Goal: Transaction & Acquisition: Purchase product/service

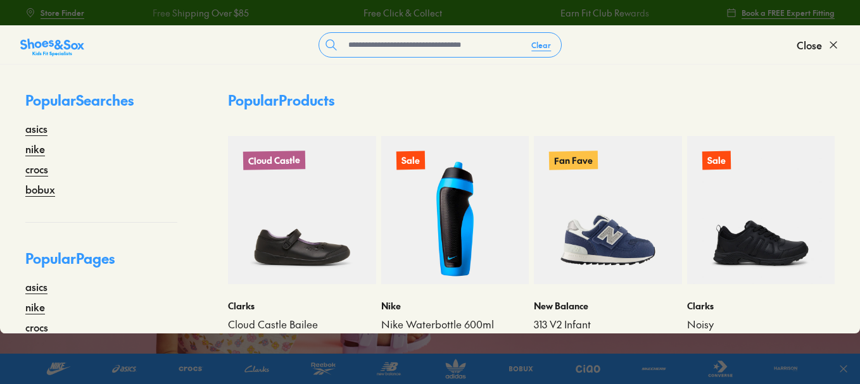
click at [437, 49] on input "text" at bounding box center [432, 45] width 178 height 24
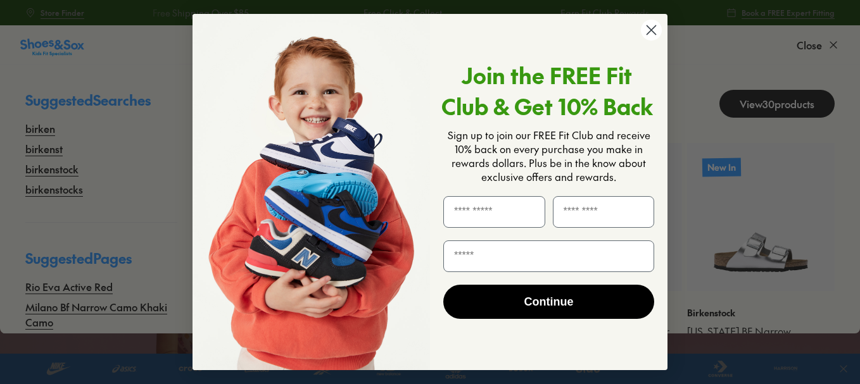
type input "******"
click at [652, 32] on circle "Close dialog" at bounding box center [651, 30] width 21 height 21
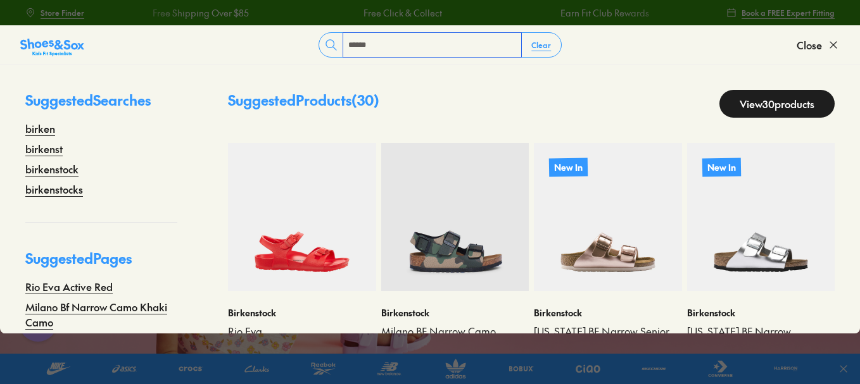
click at [407, 43] on input "******" at bounding box center [432, 45] width 178 height 24
click at [65, 168] on link "birkenstock" at bounding box center [51, 169] width 53 height 15
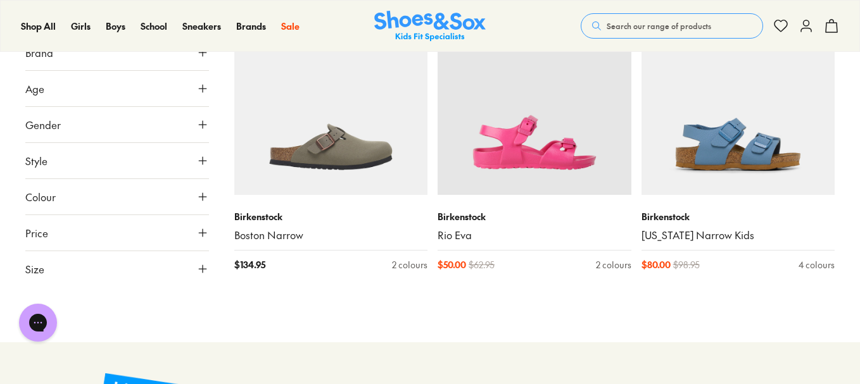
scroll to position [2935, 0]
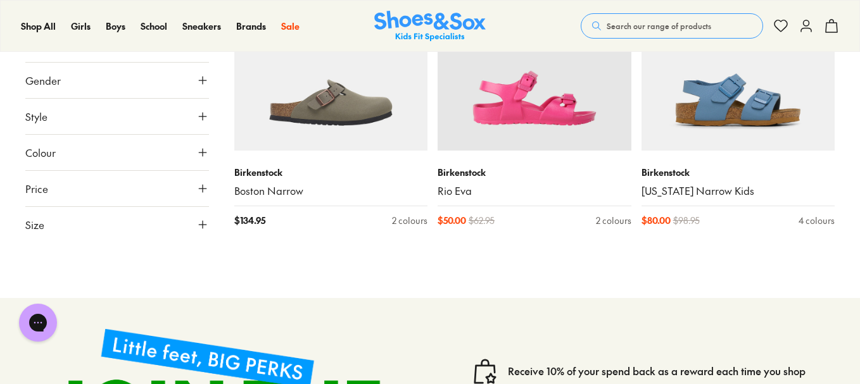
click at [79, 227] on button "Size" at bounding box center [117, 224] width 184 height 35
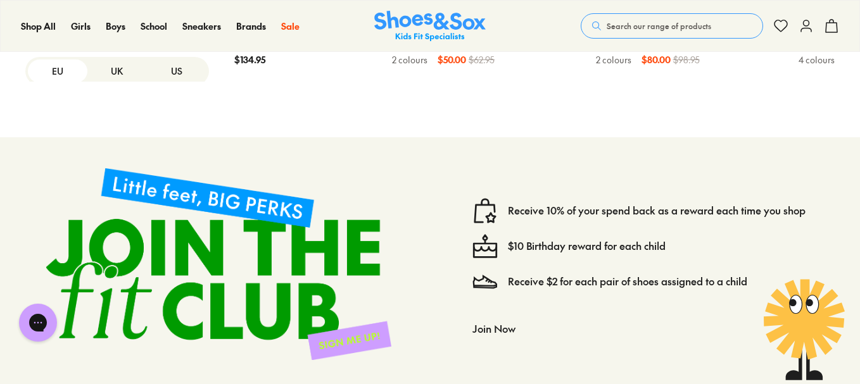
scroll to position [2990, 0]
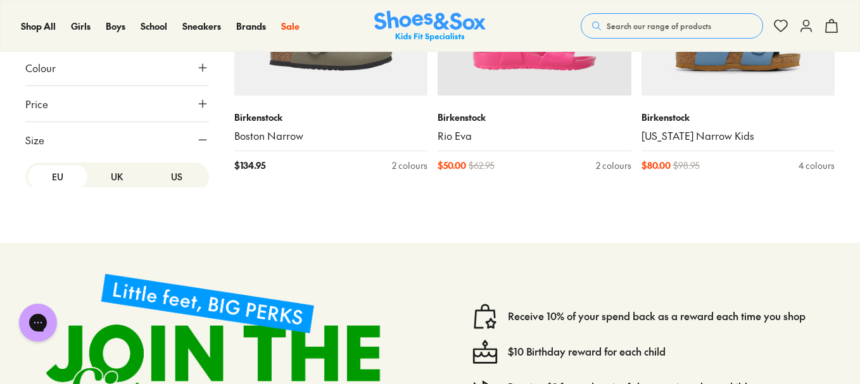
click at [168, 179] on button "US" at bounding box center [177, 176] width 60 height 23
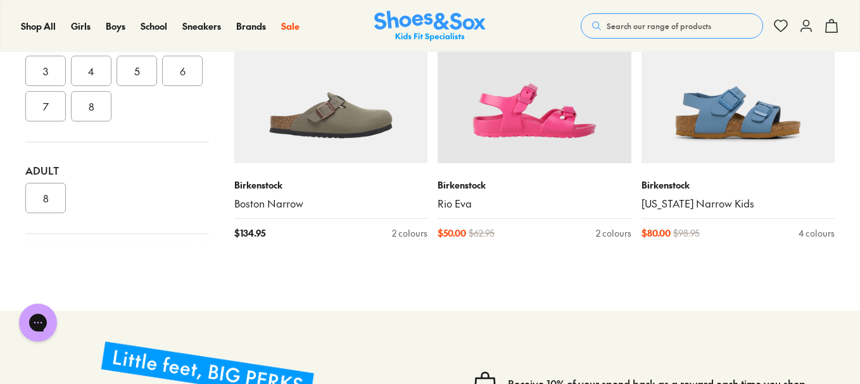
scroll to position [295, 0]
click at [162, 77] on button "6" at bounding box center [182, 61] width 41 height 30
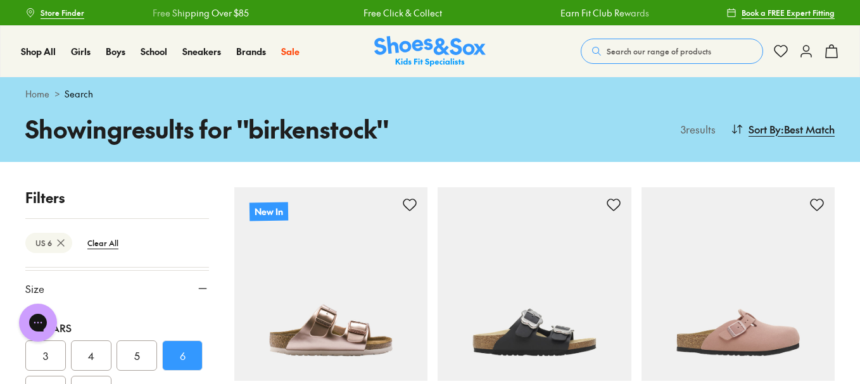
type input "***"
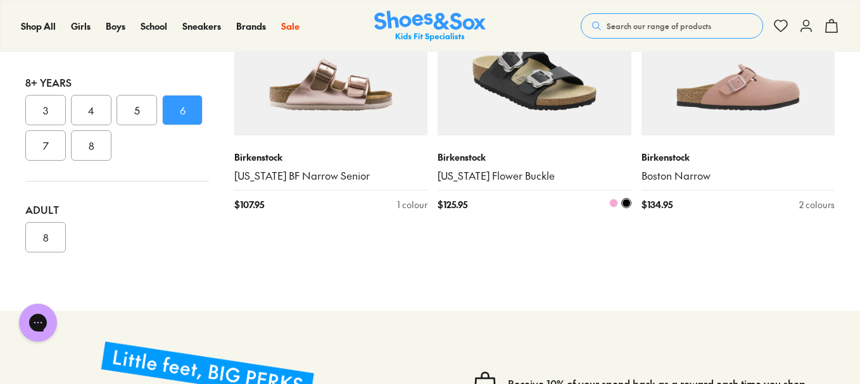
scroll to position [237, 0]
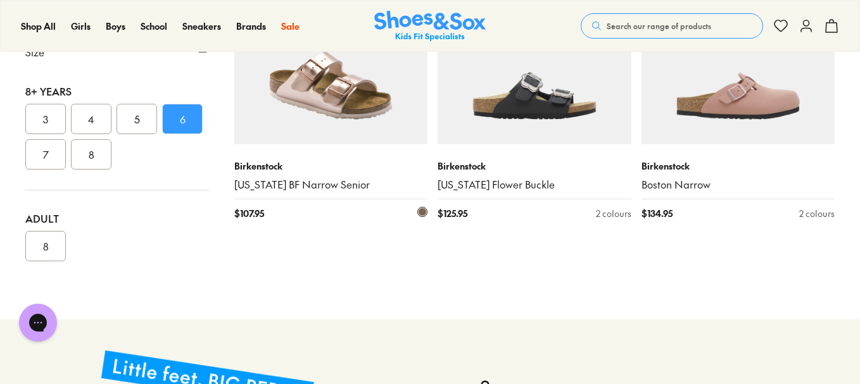
click at [342, 117] on img at bounding box center [331, 48] width 194 height 194
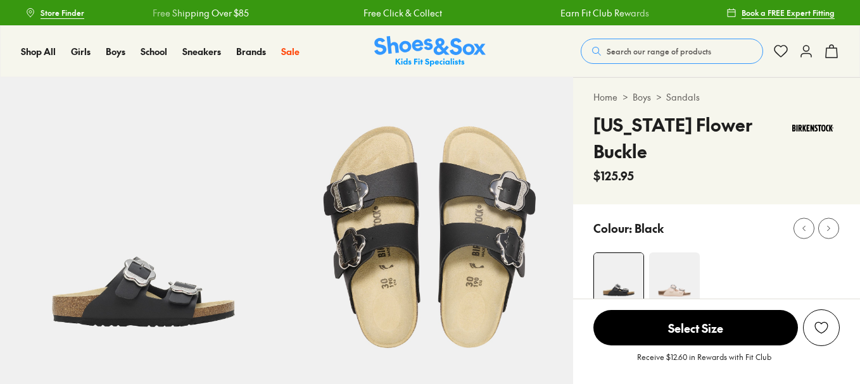
select select "*"
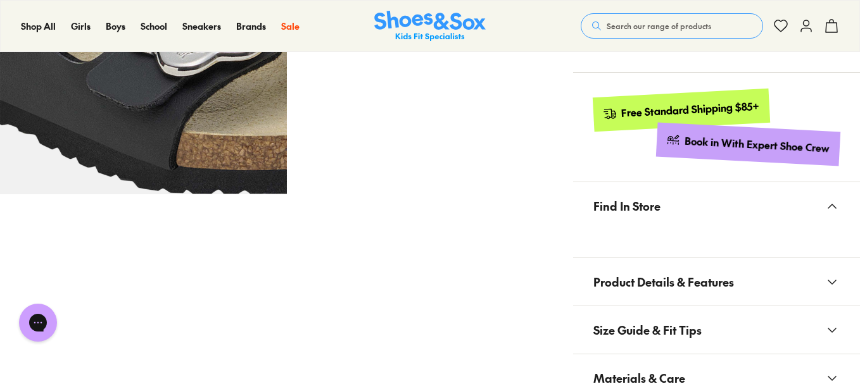
scroll to position [879, 0]
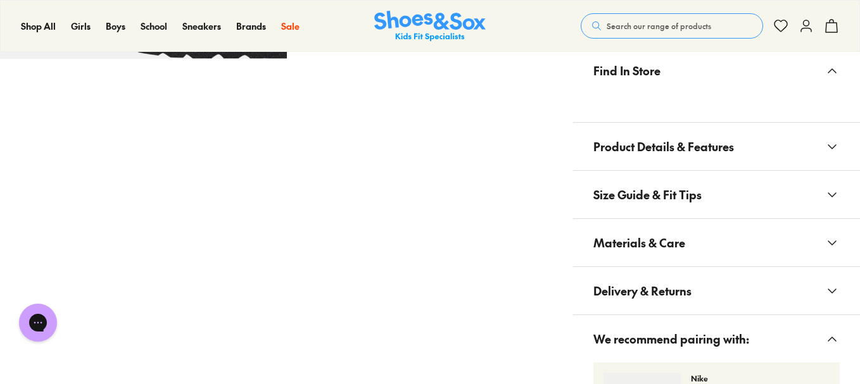
click at [682, 176] on span "Size Guide & Fit Tips" at bounding box center [648, 194] width 108 height 37
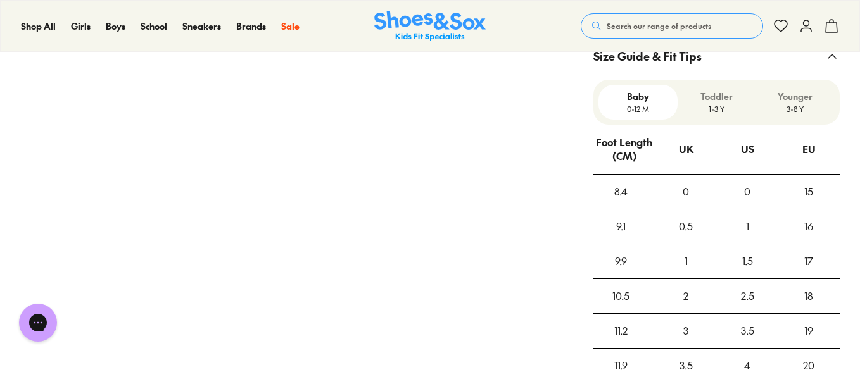
scroll to position [1022, 0]
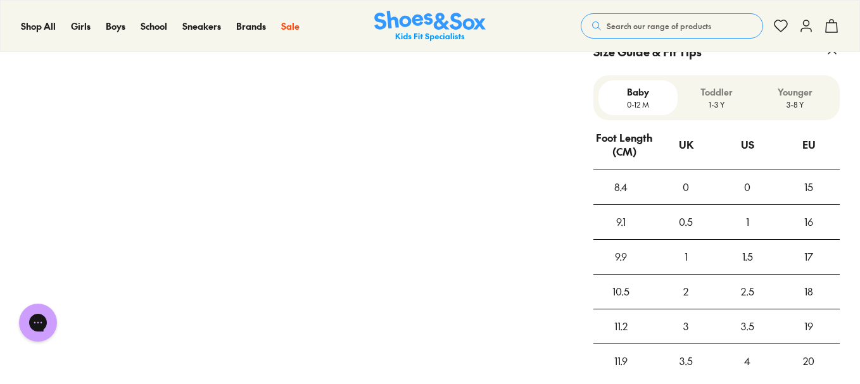
click at [784, 99] on p "3-8 Y" at bounding box center [795, 104] width 68 height 11
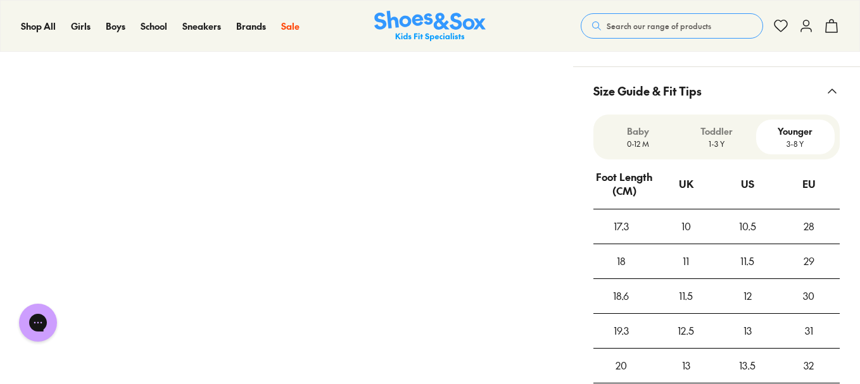
scroll to position [980, 0]
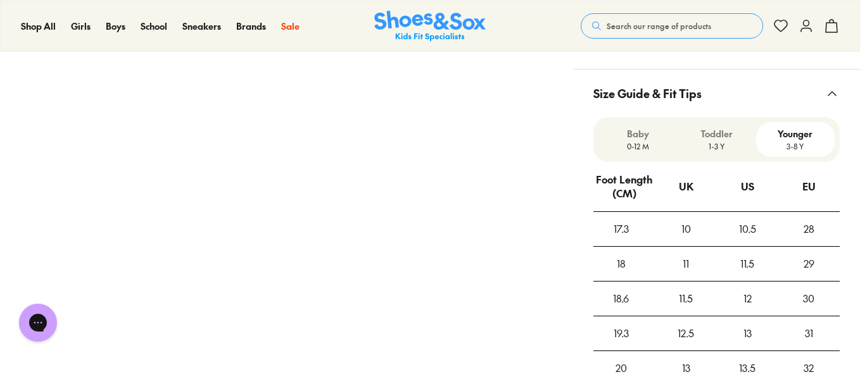
click at [737, 141] on p "1-3 Y" at bounding box center [717, 146] width 68 height 11
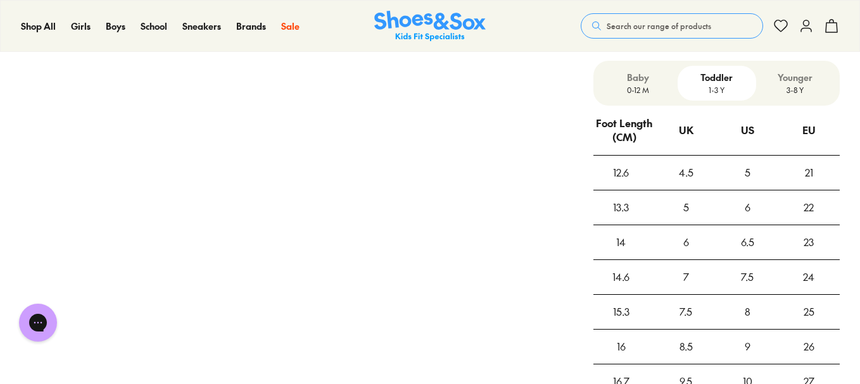
scroll to position [1047, 0]
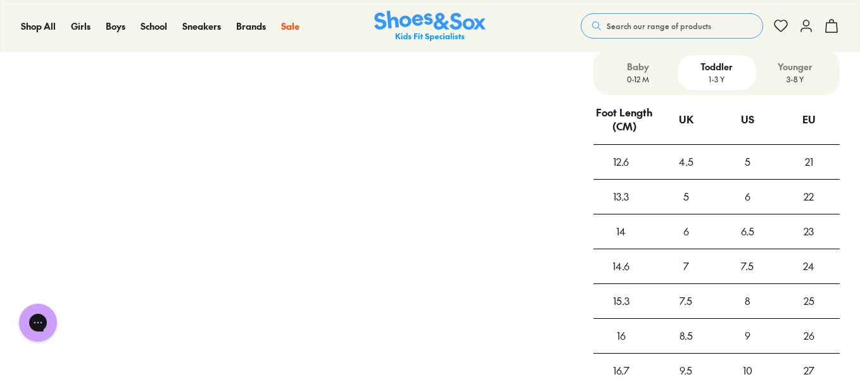
click at [661, 61] on div "Baby 0-12 M" at bounding box center [638, 72] width 79 height 35
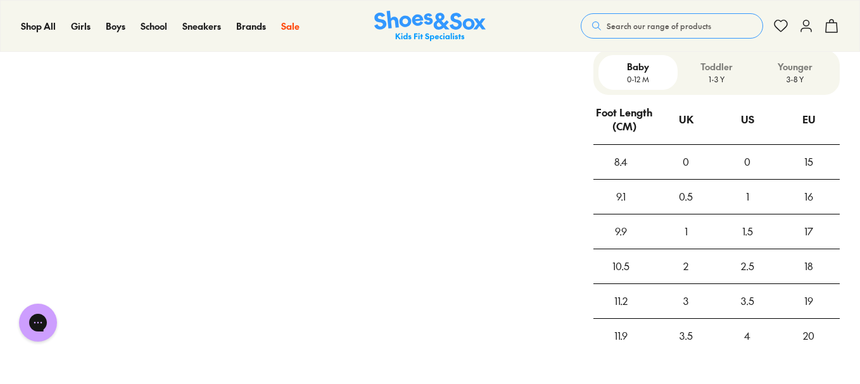
click at [715, 73] on p "1-3 Y" at bounding box center [717, 78] width 68 height 11
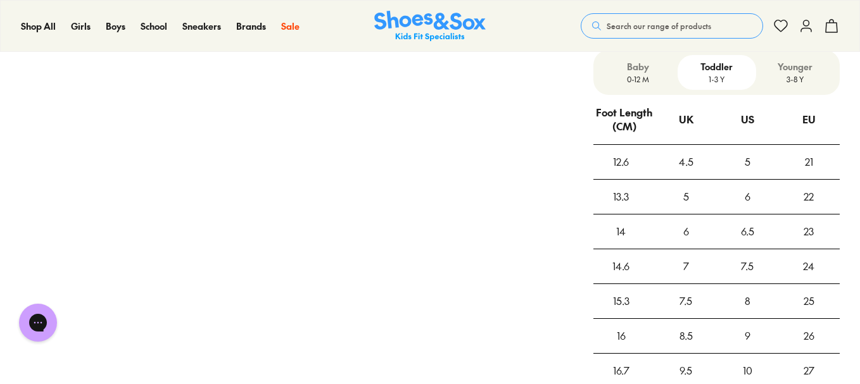
click at [785, 73] on p "3-8 Y" at bounding box center [795, 78] width 68 height 11
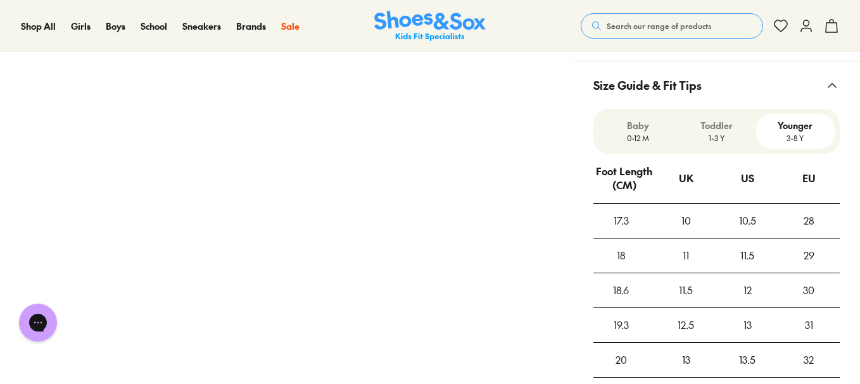
scroll to position [1009, 0]
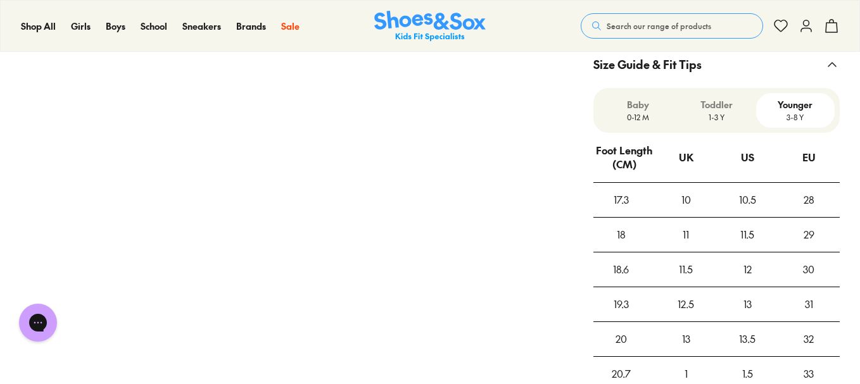
click at [808, 111] on p "3-8 Y" at bounding box center [795, 116] width 68 height 11
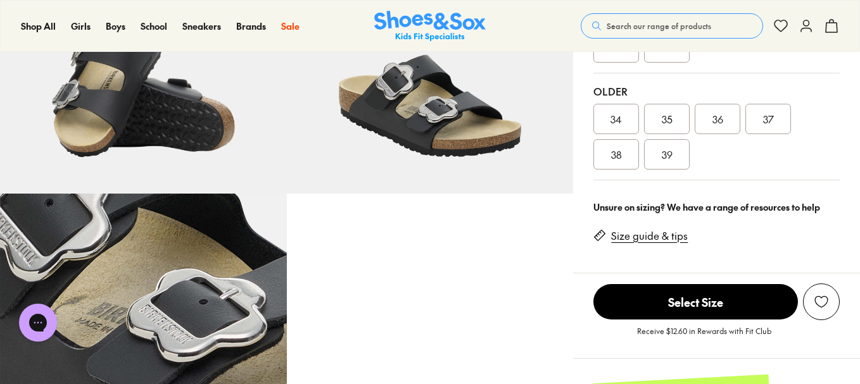
scroll to position [452, 0]
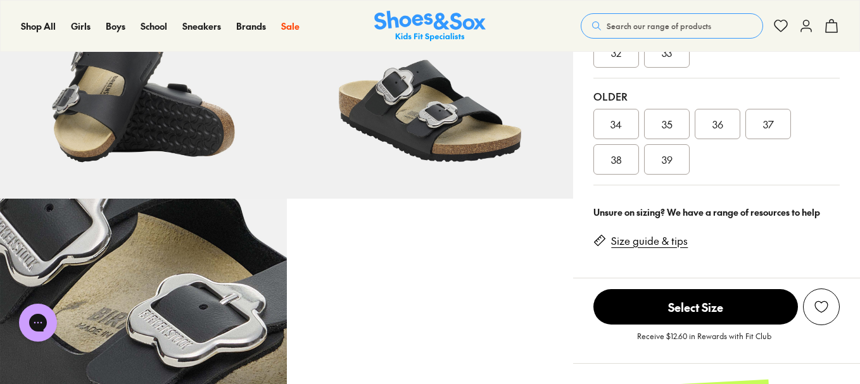
click at [635, 234] on link "Size guide & tips" at bounding box center [649, 241] width 77 height 14
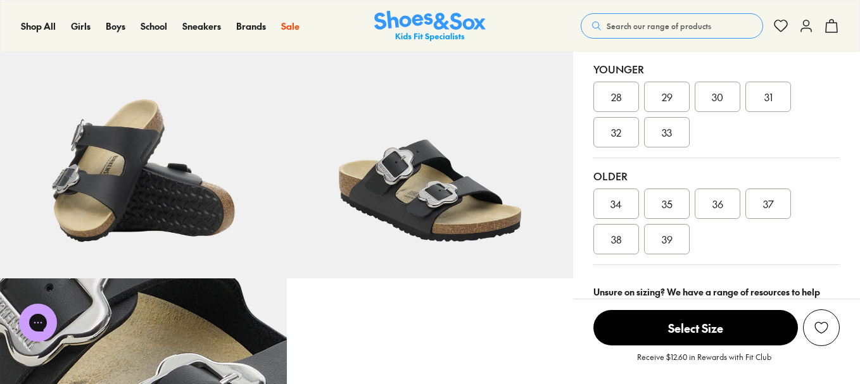
scroll to position [364, 0]
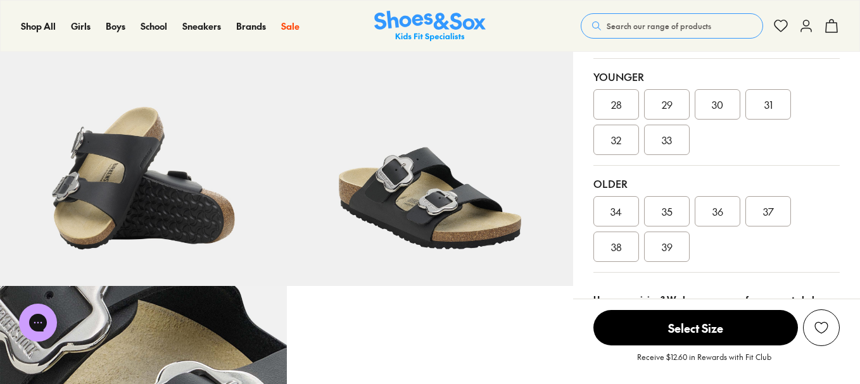
click at [618, 232] on div "38" at bounding box center [617, 247] width 46 height 30
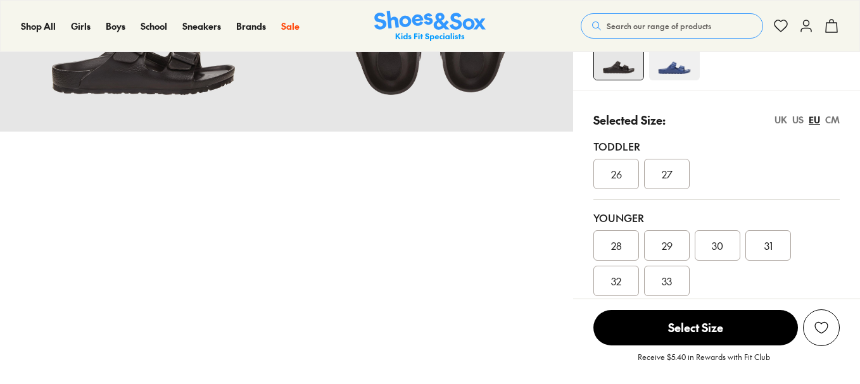
select select "*"
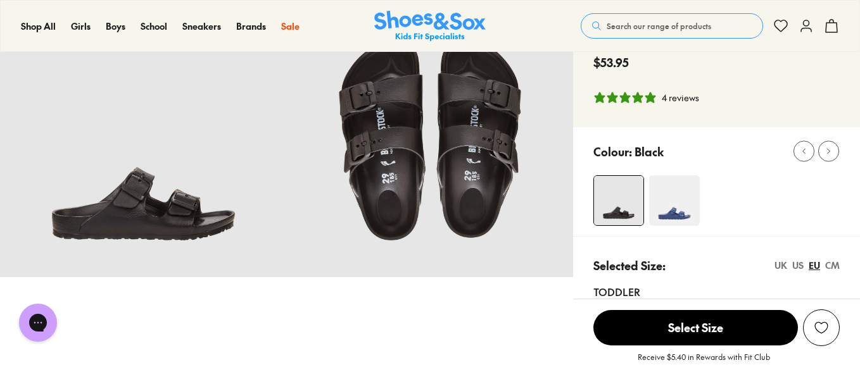
scroll to position [80, 0]
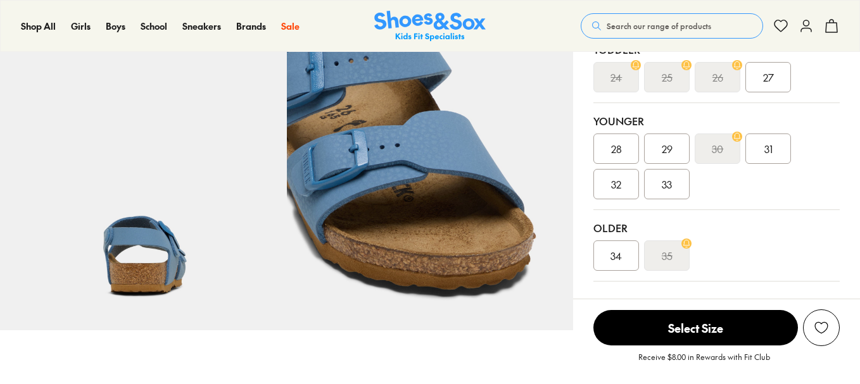
select select "*"
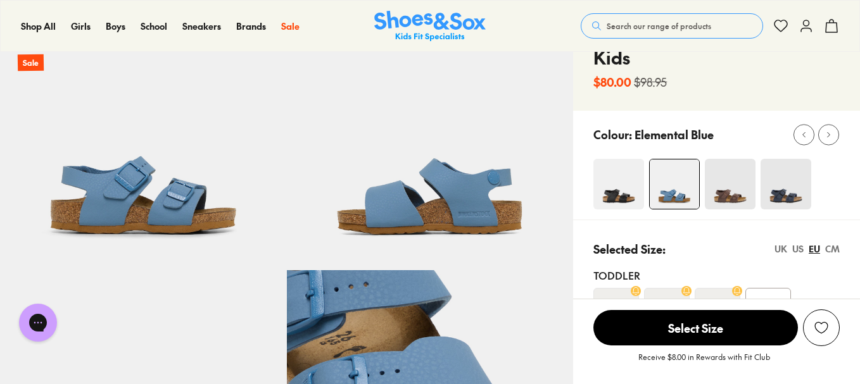
scroll to position [93, 0]
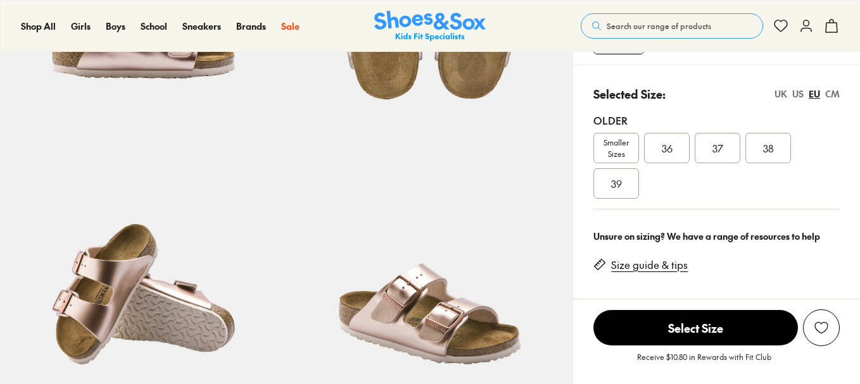
select select "*"
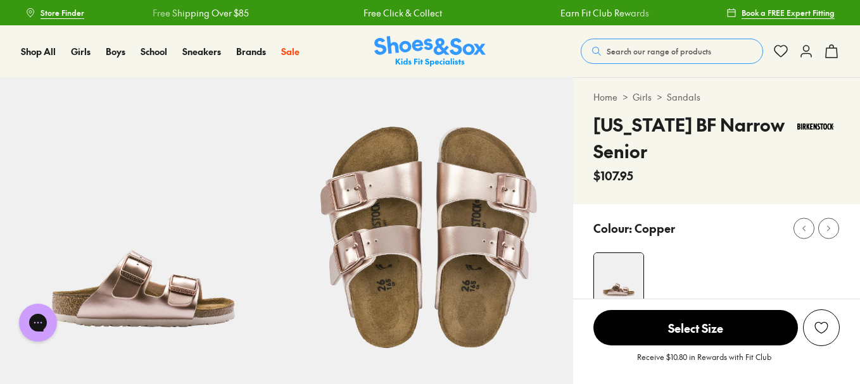
click at [634, 53] on span "Search our range of products" at bounding box center [659, 51] width 105 height 11
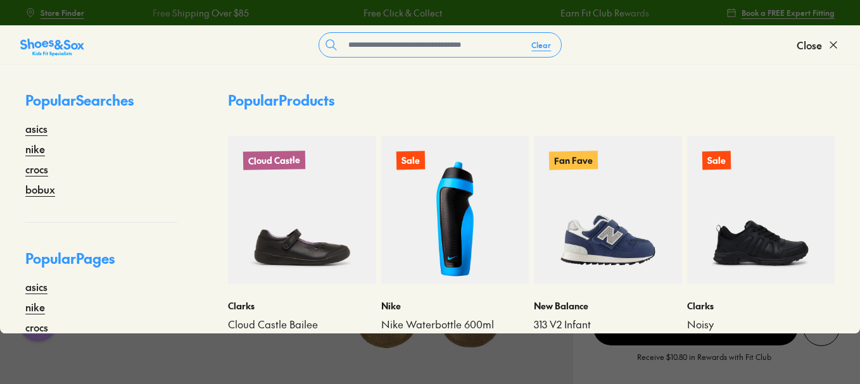
click at [634, 53] on form "Clear" at bounding box center [440, 44] width 713 height 25
click at [464, 46] on input "text" at bounding box center [432, 45] width 178 height 24
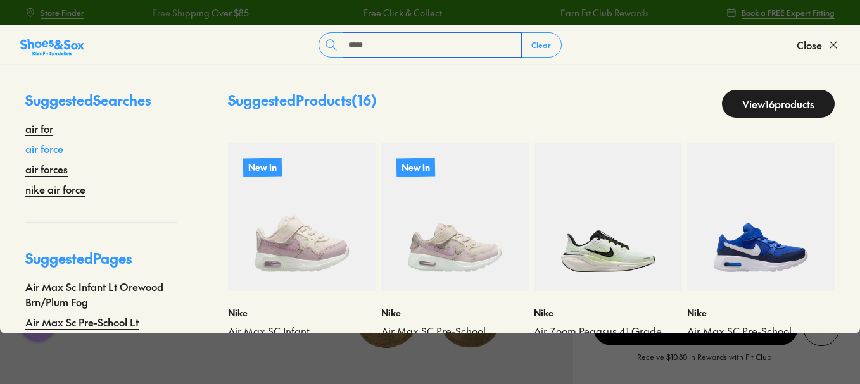
type input "*****"
click at [51, 150] on link "air force" at bounding box center [44, 148] width 38 height 15
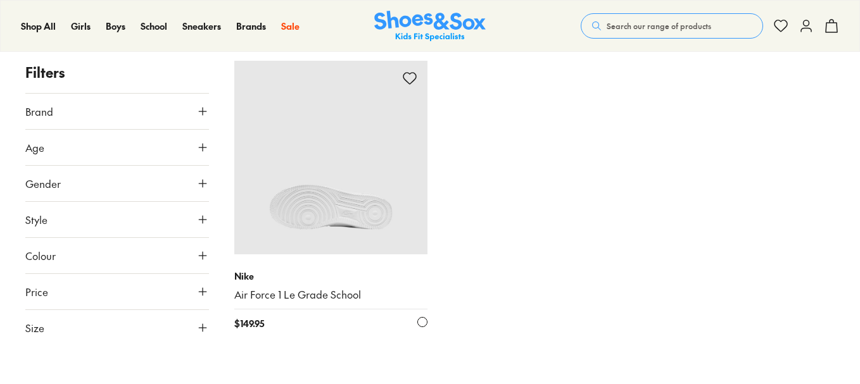
click at [335, 181] on img at bounding box center [331, 158] width 194 height 194
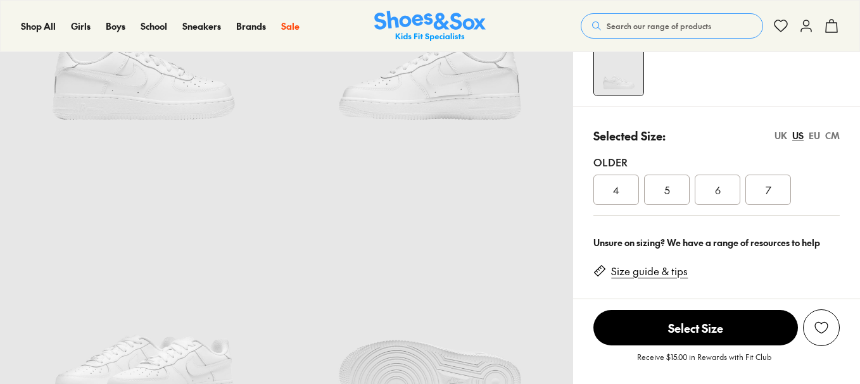
select select "*"
